Goal: Information Seeking & Learning: Compare options

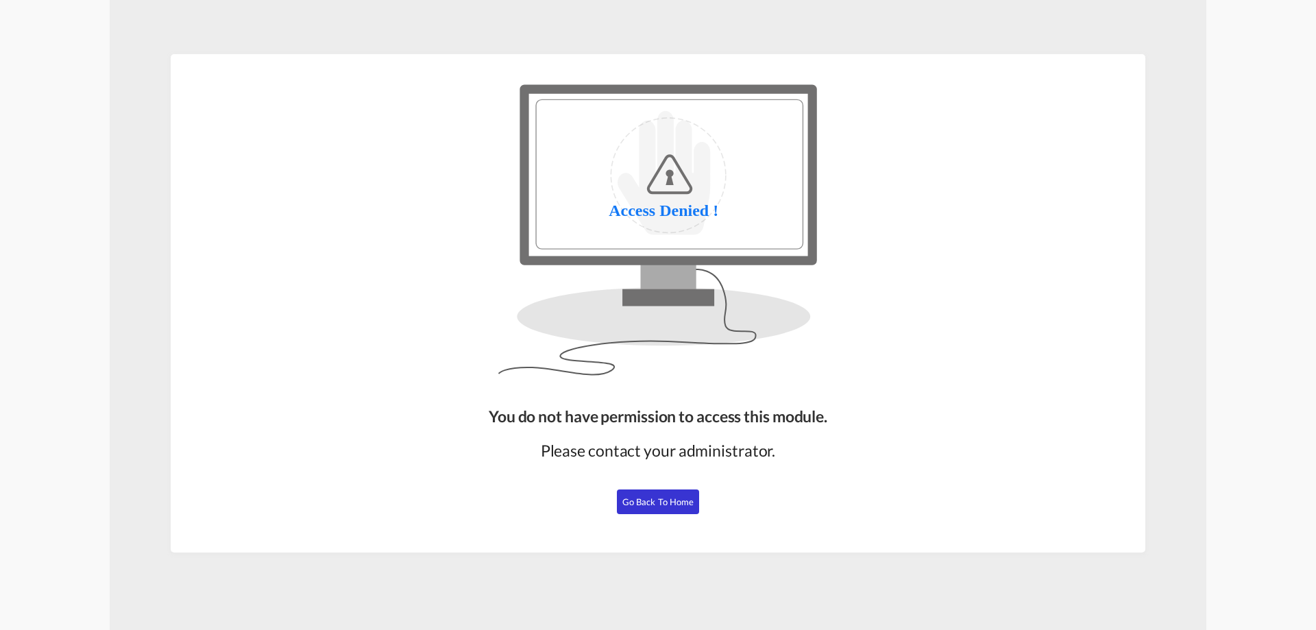
click at [662, 501] on span "Go Back to Home" at bounding box center [658, 501] width 72 height 11
